Goal: Task Accomplishment & Management: Use online tool/utility

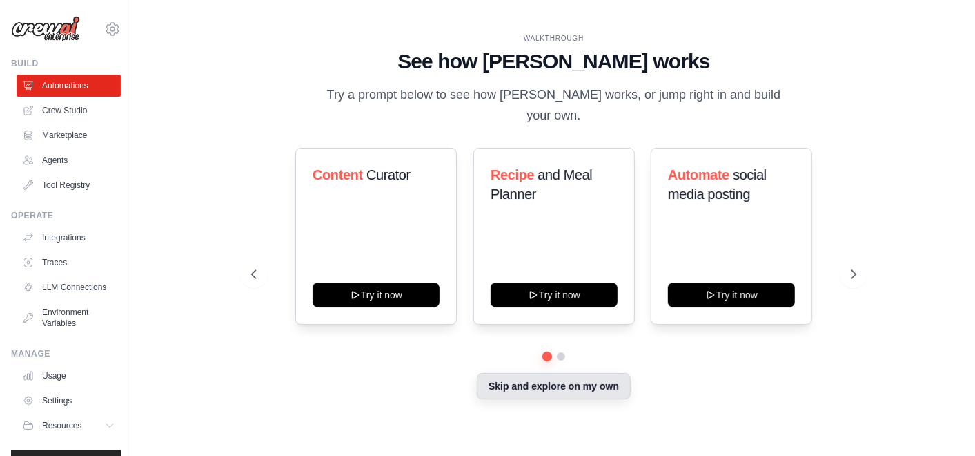
click at [548, 373] on button "Skip and explore on my own" at bounding box center [554, 386] width 154 height 26
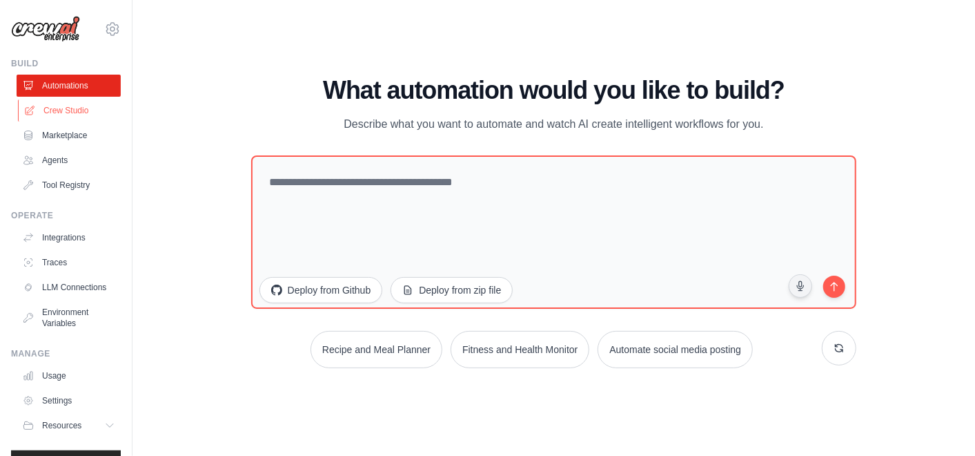
click at [59, 108] on link "Crew Studio" at bounding box center [70, 110] width 104 height 22
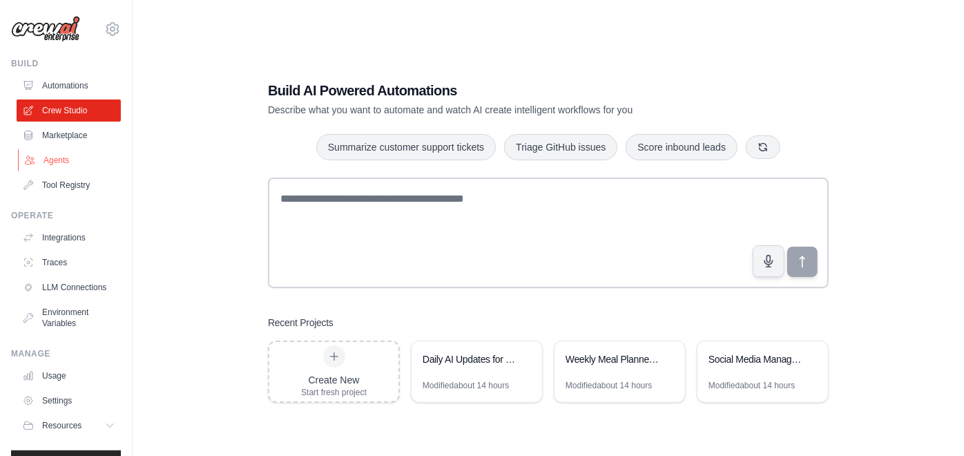
click at [67, 158] on link "Agents" at bounding box center [70, 160] width 104 height 22
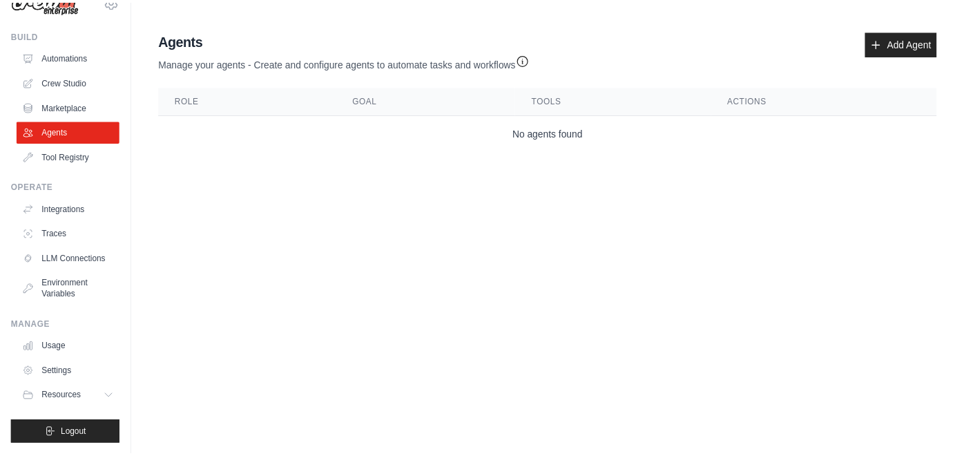
scroll to position [39, 0]
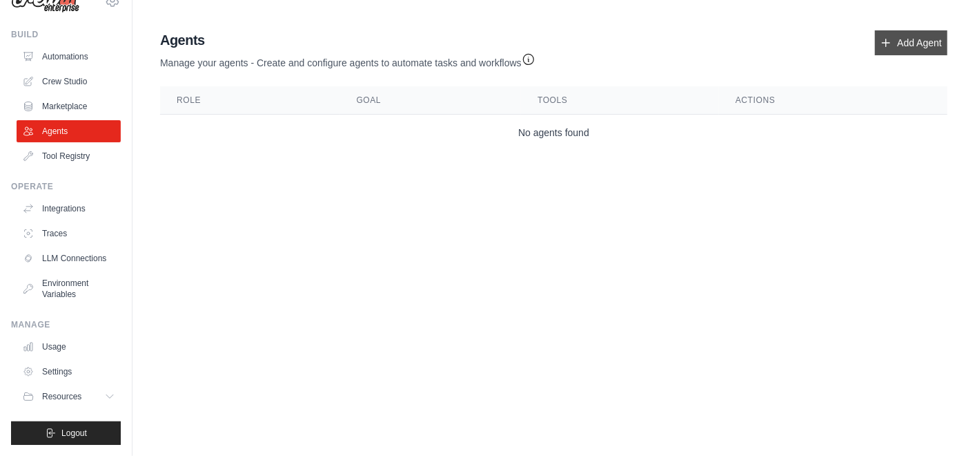
click at [899, 48] on link "Add Agent" at bounding box center [911, 42] width 72 height 25
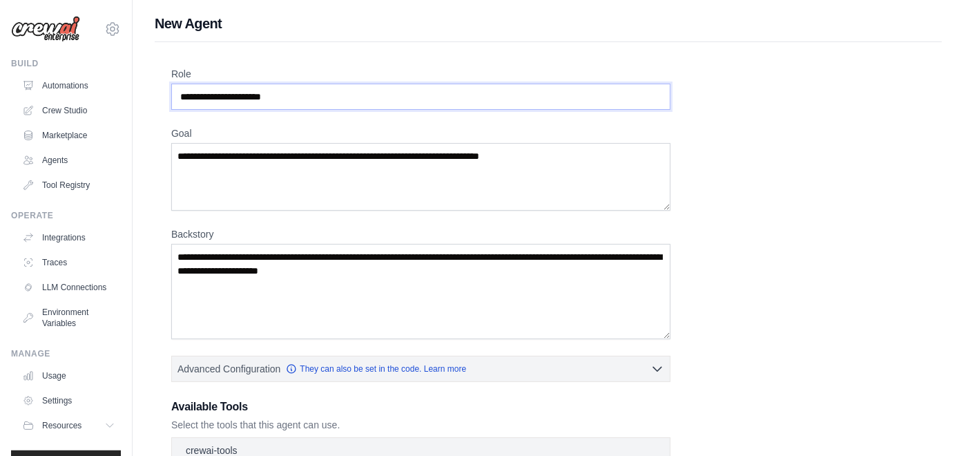
drag, startPoint x: 315, startPoint y: 98, endPoint x: 240, endPoint y: 89, distance: 75.1
click at [240, 89] on input "Role" at bounding box center [420, 97] width 499 height 26
click at [250, 98] on input "Role" at bounding box center [420, 97] width 499 height 26
drag, startPoint x: 254, startPoint y: 97, endPoint x: 186, endPoint y: 104, distance: 68.7
click at [186, 104] on input "Role" at bounding box center [420, 97] width 499 height 26
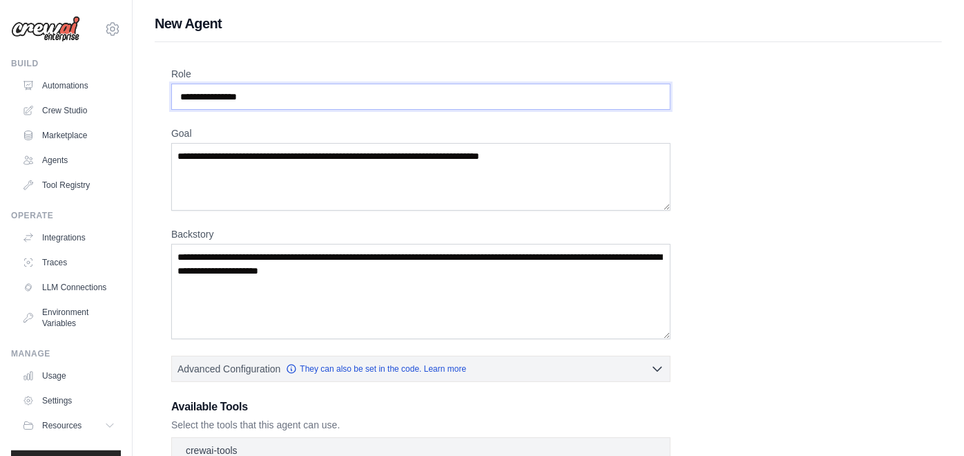
type input "**********"
click at [373, 164] on textarea "Goal" at bounding box center [420, 177] width 499 height 68
type textarea "*********"
